Goal: Information Seeking & Learning: Learn about a topic

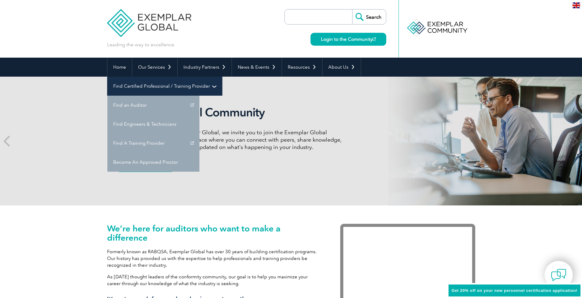
click at [222, 77] on link "Find Certified Professional / Training Provider" at bounding box center [164, 86] width 115 height 19
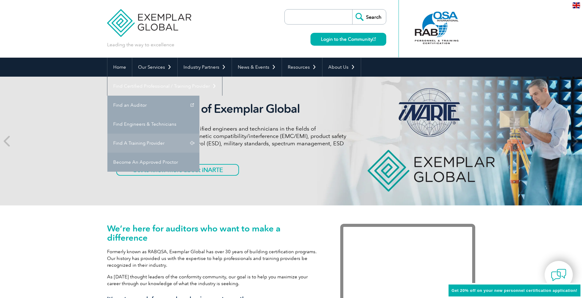
click at [199, 134] on link "Find A Training Provider" at bounding box center [153, 143] width 92 height 19
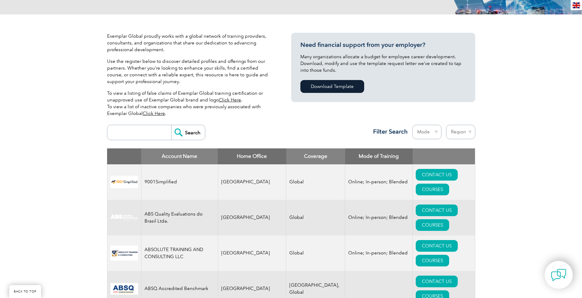
scroll to position [123, 0]
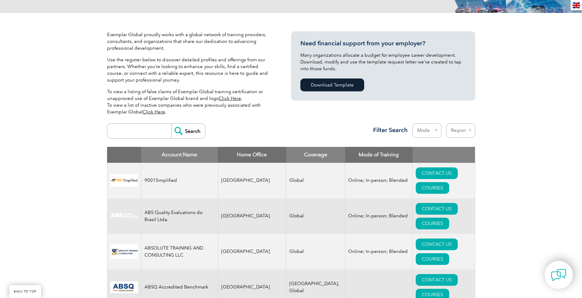
click at [142, 129] on input "search" at bounding box center [140, 131] width 61 height 15
type input "depew"
click at [192, 130] on input "Search" at bounding box center [188, 131] width 34 height 15
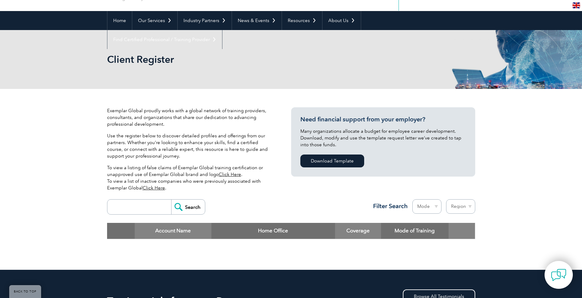
scroll to position [38, 0]
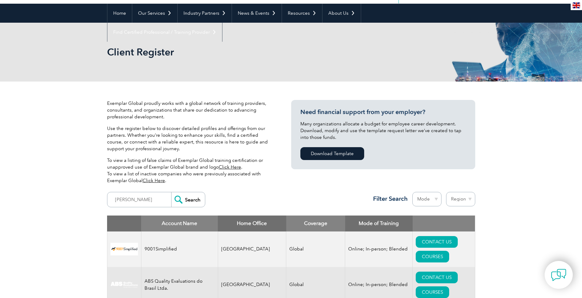
scroll to position [54, 0]
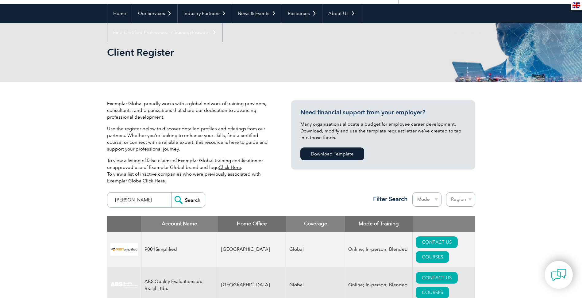
drag, startPoint x: 134, startPoint y: 201, endPoint x: 106, endPoint y: 197, distance: 28.9
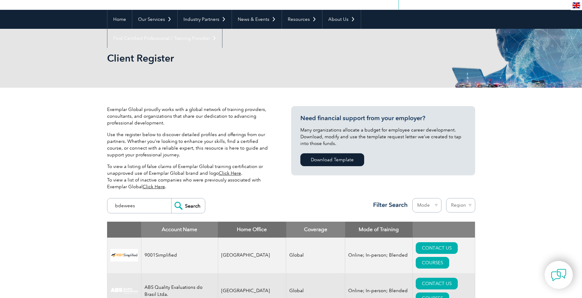
scroll to position [46, 0]
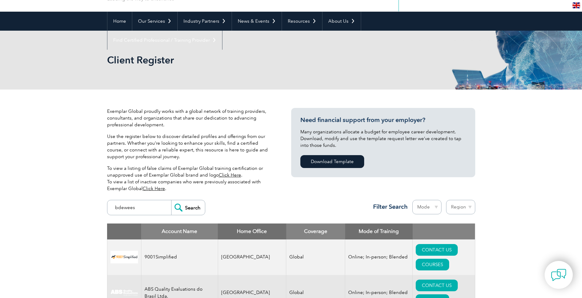
type input "bdewees"
click at [188, 206] on input "Search" at bounding box center [188, 207] width 34 height 15
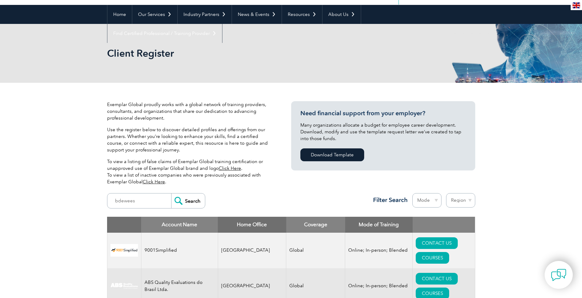
scroll to position [107, 0]
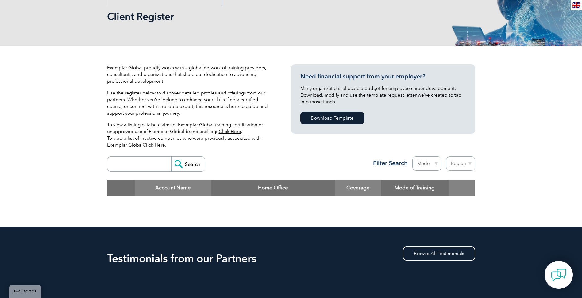
scroll to position [115, 0]
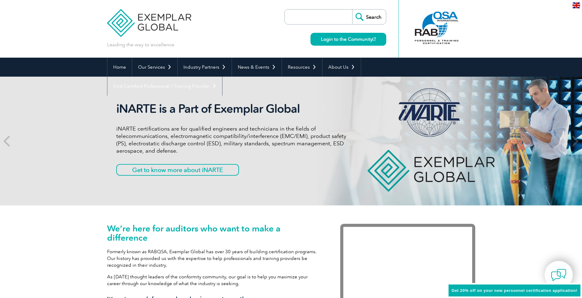
click at [299, 18] on input "search" at bounding box center [320, 17] width 64 height 15
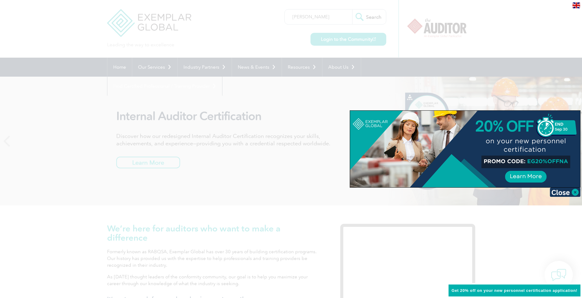
type input "[PERSON_NAME]"
click at [369, 16] on div at bounding box center [291, 149] width 582 height 298
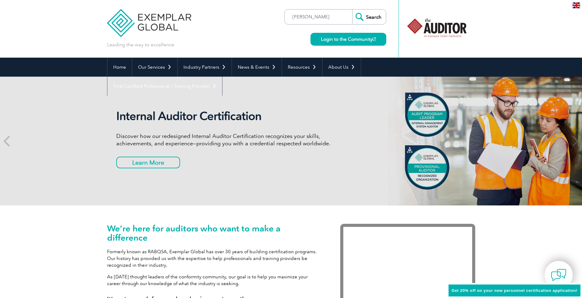
click at [371, 16] on input "Search" at bounding box center [369, 17] width 34 height 15
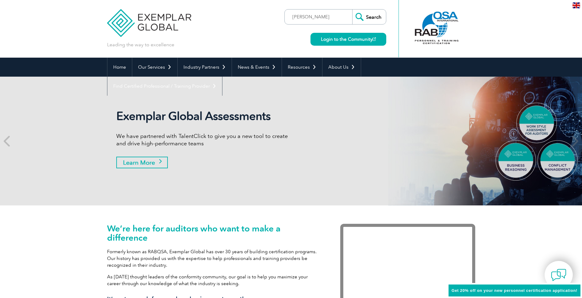
click at [152, 164] on link "Learn More" at bounding box center [142, 163] width 52 height 12
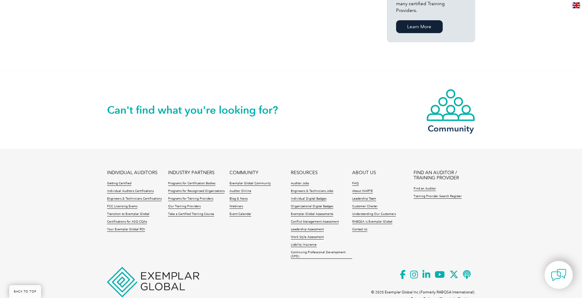
scroll to position [489, 0]
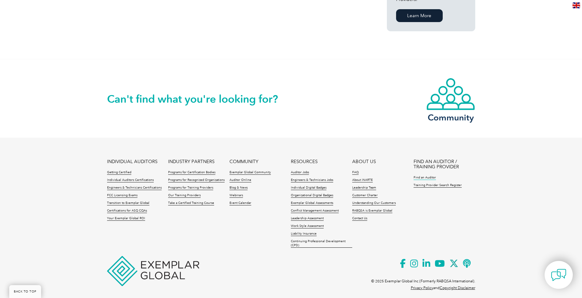
click at [421, 176] on link "Find an Auditor" at bounding box center [425, 178] width 22 height 4
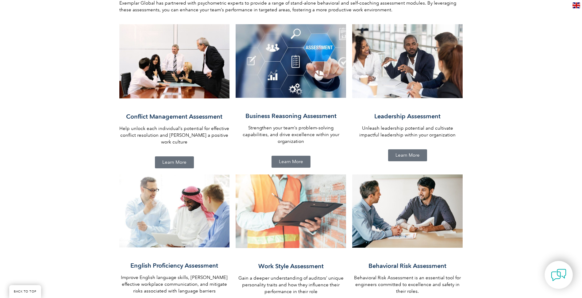
scroll to position [277, 0]
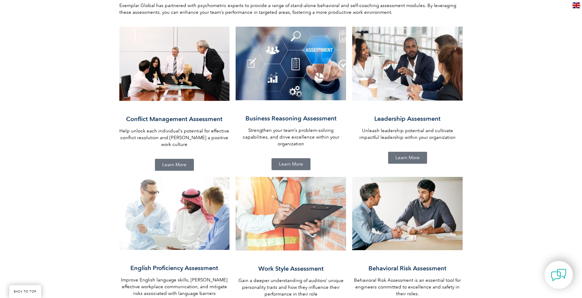
click at [179, 163] on span "Learn More" at bounding box center [174, 165] width 24 height 5
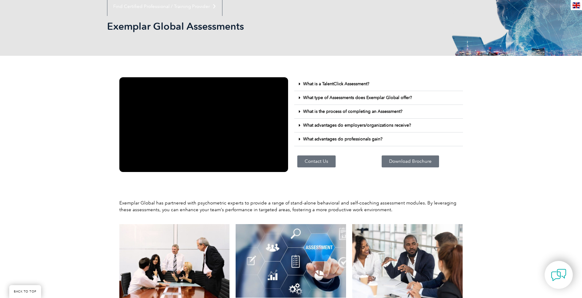
scroll to position [78, 0]
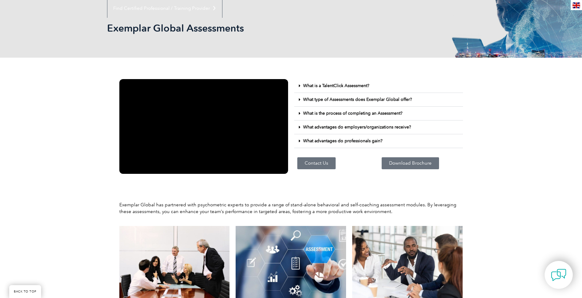
click at [335, 98] on link "What type of Assessments does Exemplar Global offer?" at bounding box center [357, 99] width 109 height 5
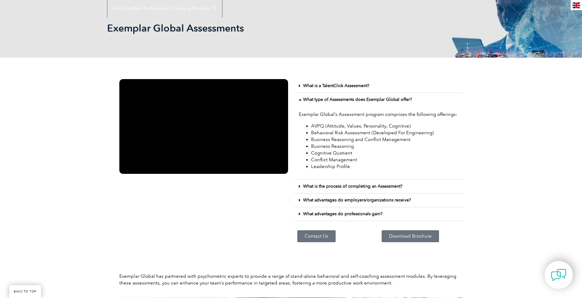
click at [333, 98] on link "What type of Assessments does Exemplar Global offer?" at bounding box center [357, 99] width 109 height 5
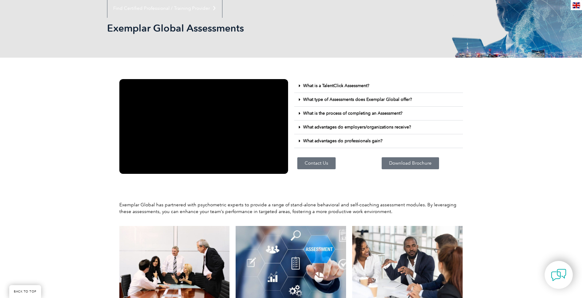
click at [339, 140] on link "What advantages do professionals gain?" at bounding box center [342, 140] width 79 height 5
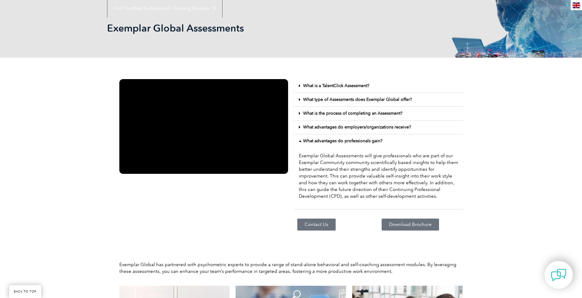
click at [339, 139] on link "What advantages do professionals gain?" at bounding box center [342, 140] width 79 height 5
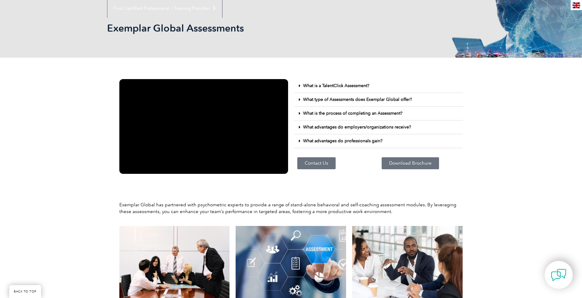
click at [332, 114] on link "What is the process of completing an Assessment?" at bounding box center [352, 113] width 99 height 5
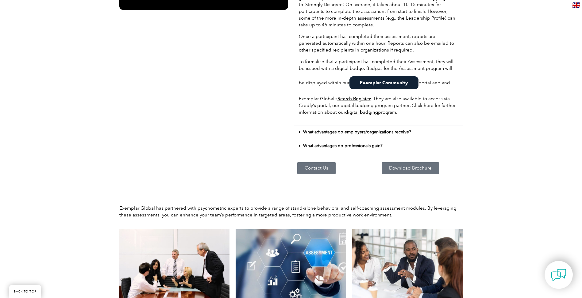
scroll to position [247, 0]
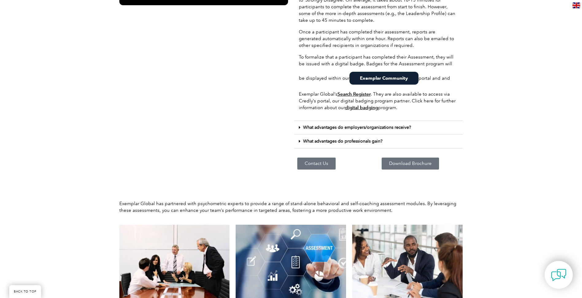
click at [319, 128] on link "What advantages do employers/organizations receive?" at bounding box center [357, 127] width 108 height 5
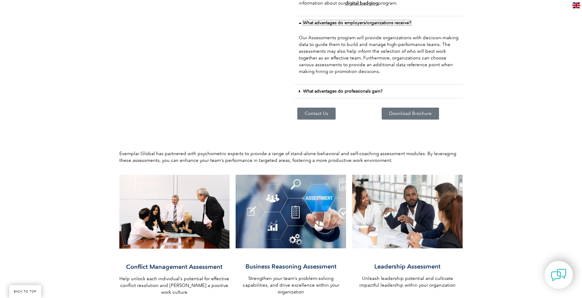
scroll to position [385, 0]
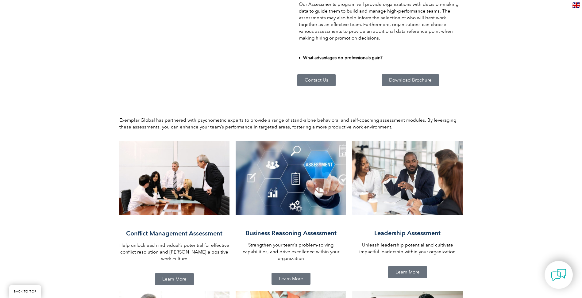
click at [313, 59] on link "What advantages do professionals gain?" at bounding box center [342, 57] width 79 height 5
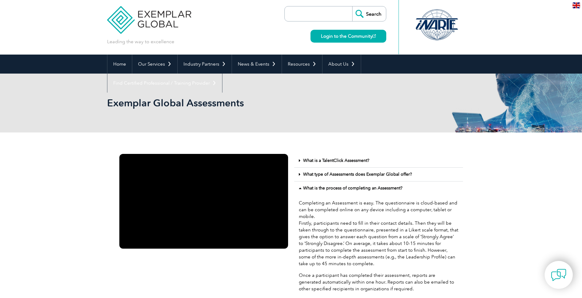
scroll to position [1, 0]
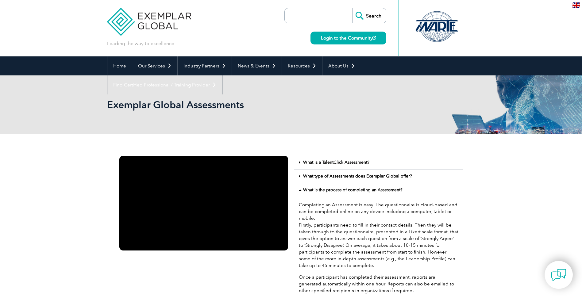
click at [321, 176] on link "What type of Assessments does Exemplar Global offer?" at bounding box center [357, 176] width 109 height 5
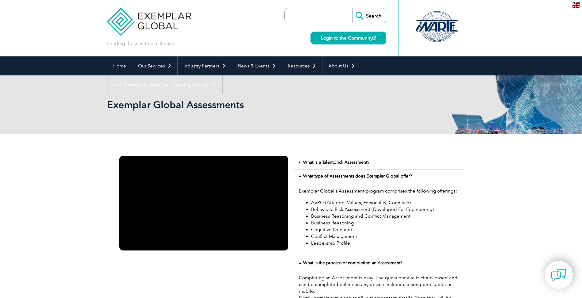
click at [316, 164] on link "What is a TalentClick Assessment?" at bounding box center [336, 162] width 66 height 5
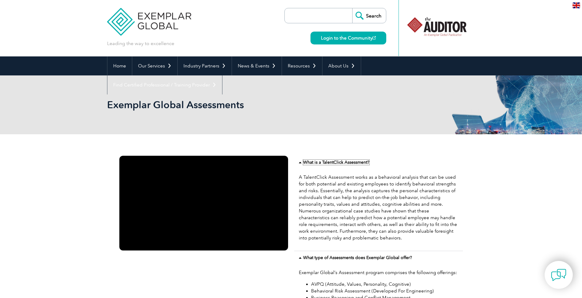
scroll to position [0, 0]
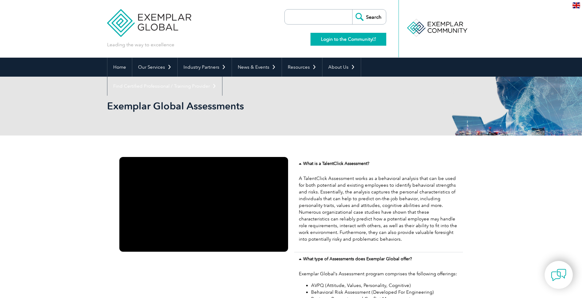
click at [337, 38] on link "Login to the Community" at bounding box center [348, 39] width 76 height 13
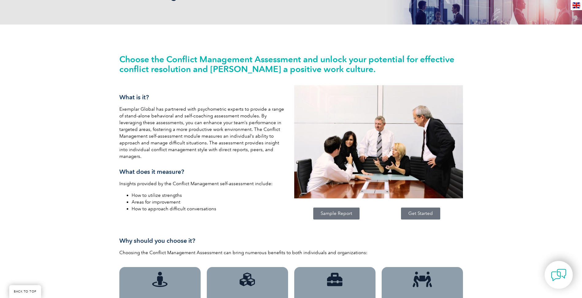
scroll to position [109, 0]
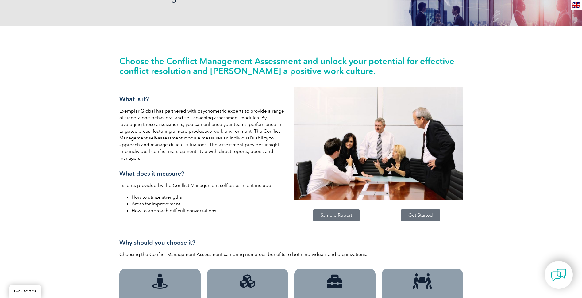
click at [329, 217] on span "Sample Report" at bounding box center [337, 215] width 32 height 5
